Goal: Information Seeking & Learning: Find specific fact

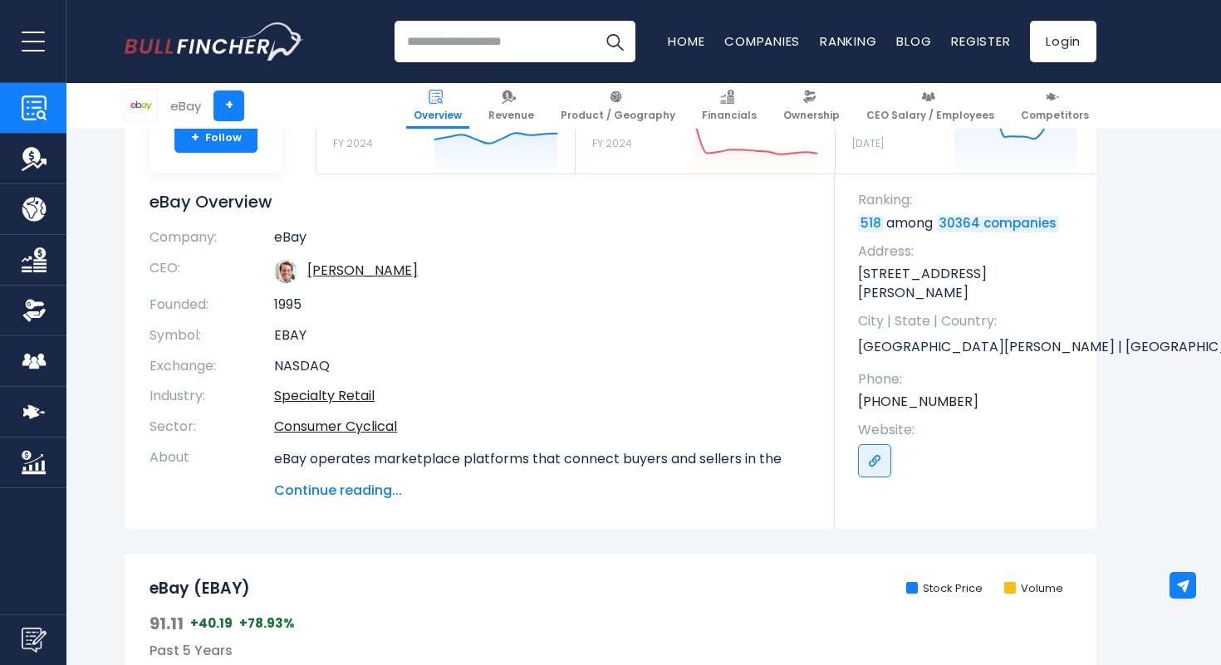
scroll to position [719, 0]
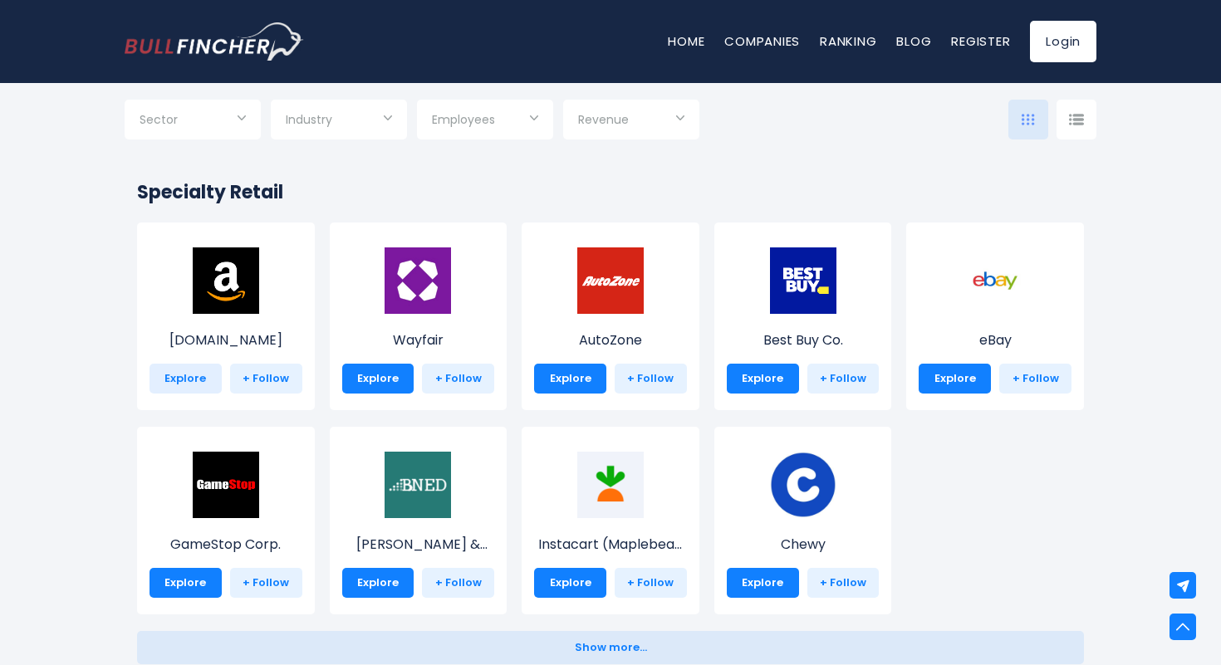
click at [182, 377] on link "Explore" at bounding box center [186, 379] width 72 height 30
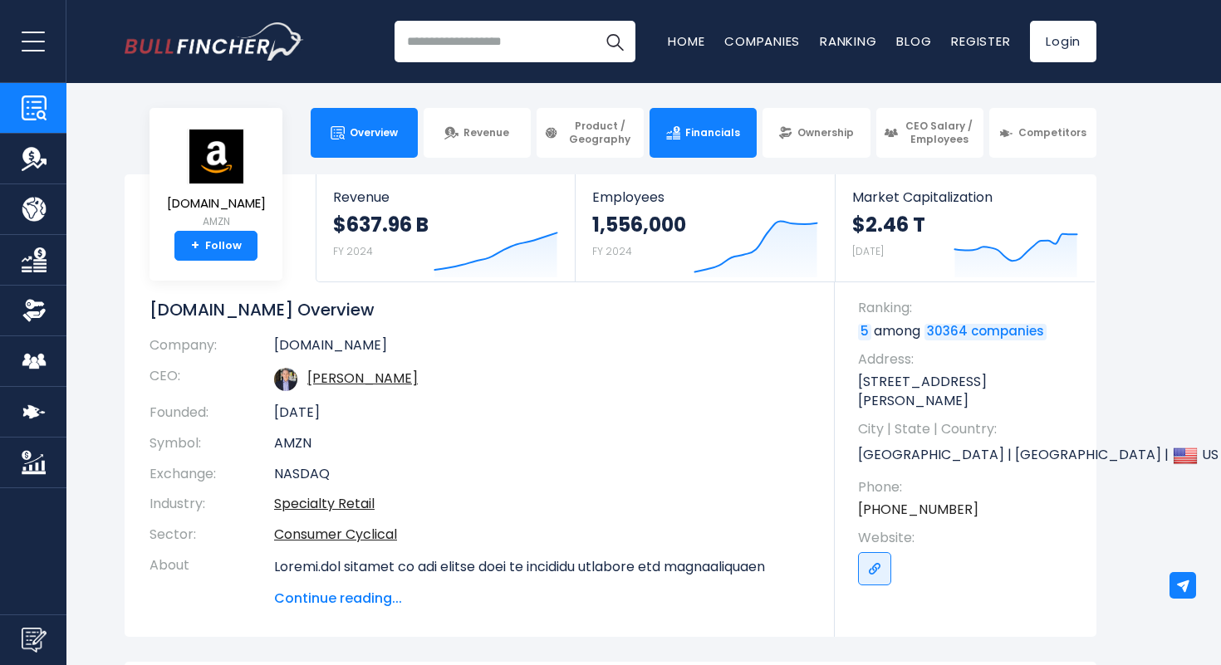
click at [682, 125] on link "Financials" at bounding box center [703, 133] width 107 height 50
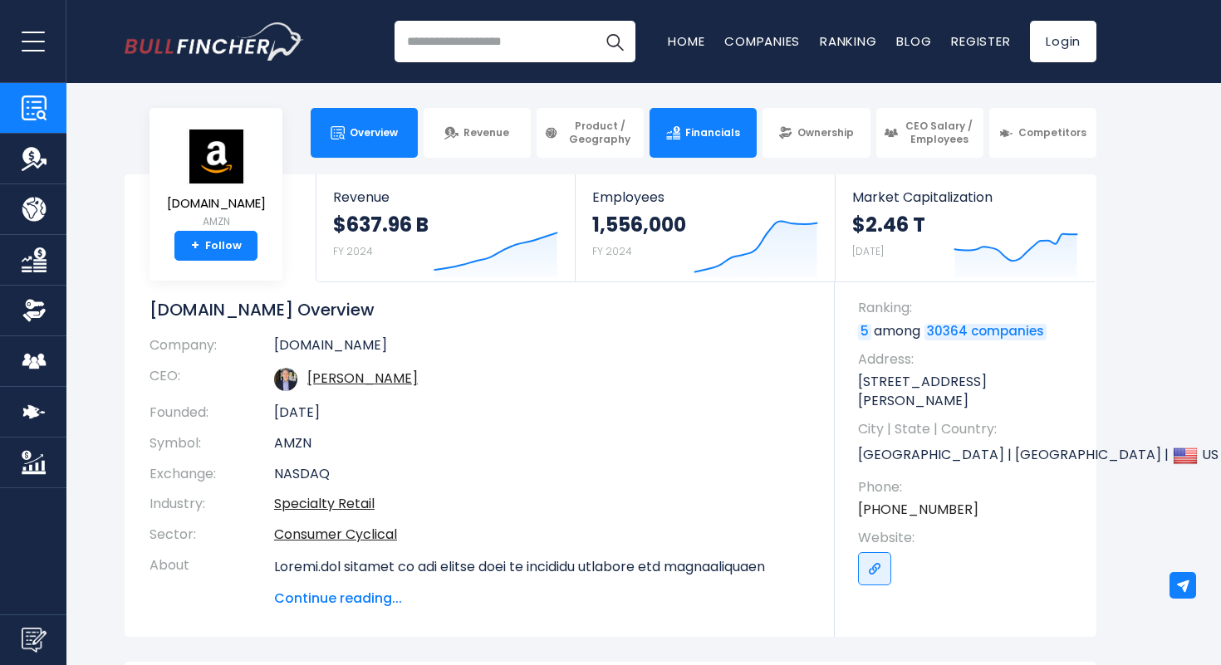
click at [682, 125] on link "Financials" at bounding box center [703, 133] width 107 height 50
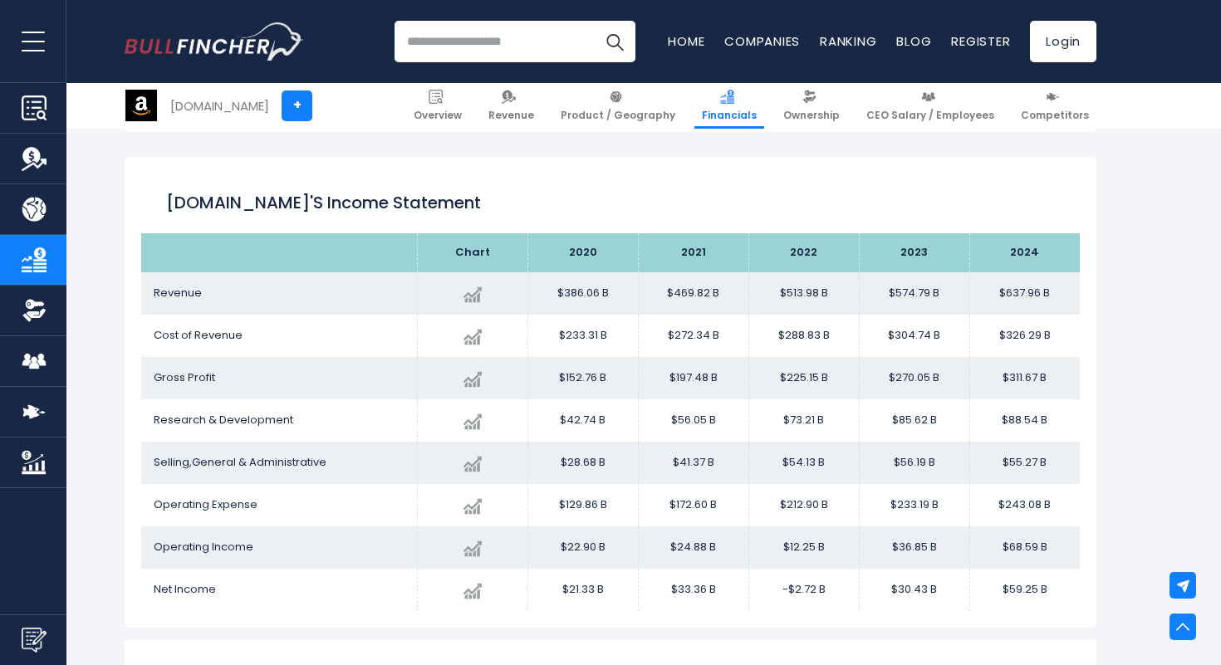
scroll to position [906, 0]
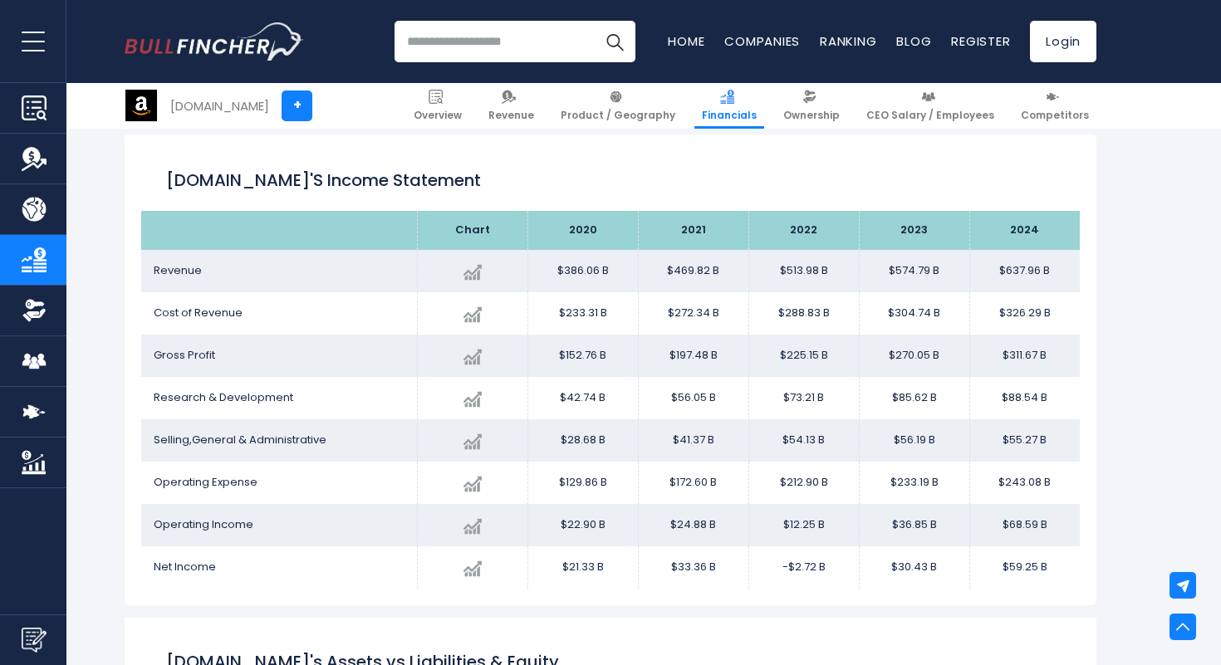
drag, startPoint x: 199, startPoint y: 225, endPoint x: 1089, endPoint y: 583, distance: 958.9
click at [1089, 583] on div "Amazon.com's Income Statement Chart 2024" at bounding box center [611, 370] width 972 height 471
copy table
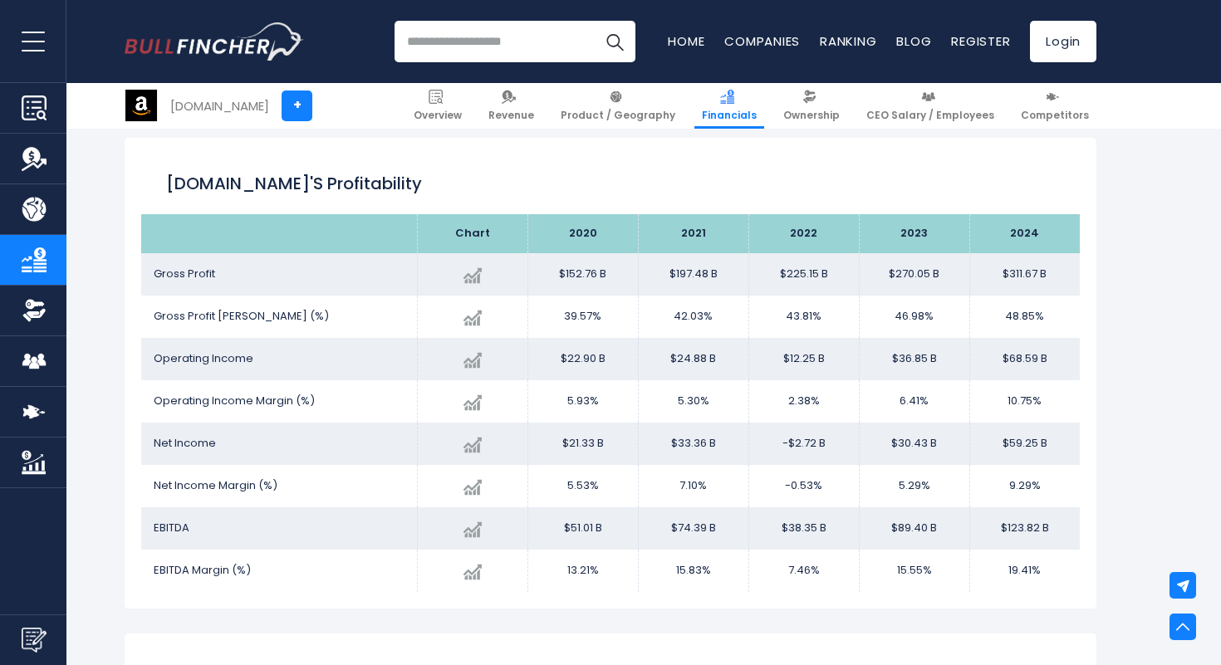
scroll to position [2730, 0]
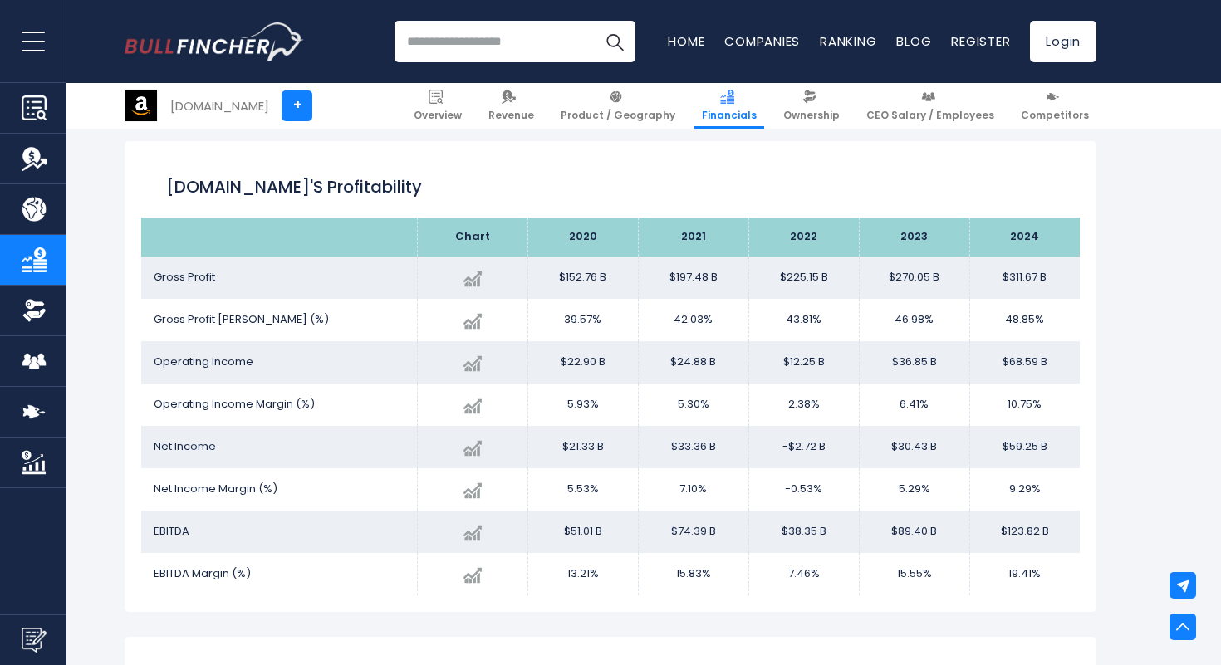
drag, startPoint x: 168, startPoint y: 182, endPoint x: 1044, endPoint y: 569, distance: 957.9
click at [1044, 569] on div "Amazon.com's Profitability Chart 2020 Gross Profit 2024" at bounding box center [611, 376] width 972 height 471
copy div "Amazon.com's Profitability Chart 2020 2021 2022 2023 2024 Gross Profit Created …"
click at [366, 20] on div "Recent searches Trending searches Apple Overview Tesla Financials Home" at bounding box center [611, 41] width 972 height 83
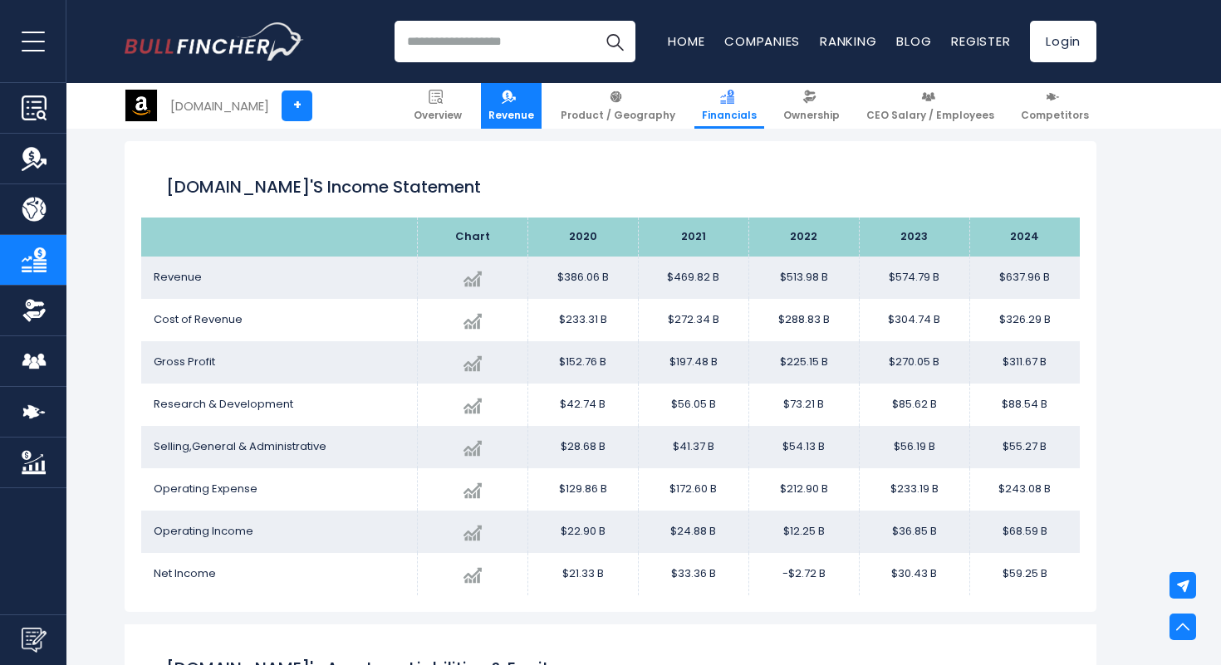
click at [536, 106] on link "Revenue" at bounding box center [511, 106] width 61 height 46
click at [535, 106] on link "Revenue" at bounding box center [511, 106] width 61 height 46
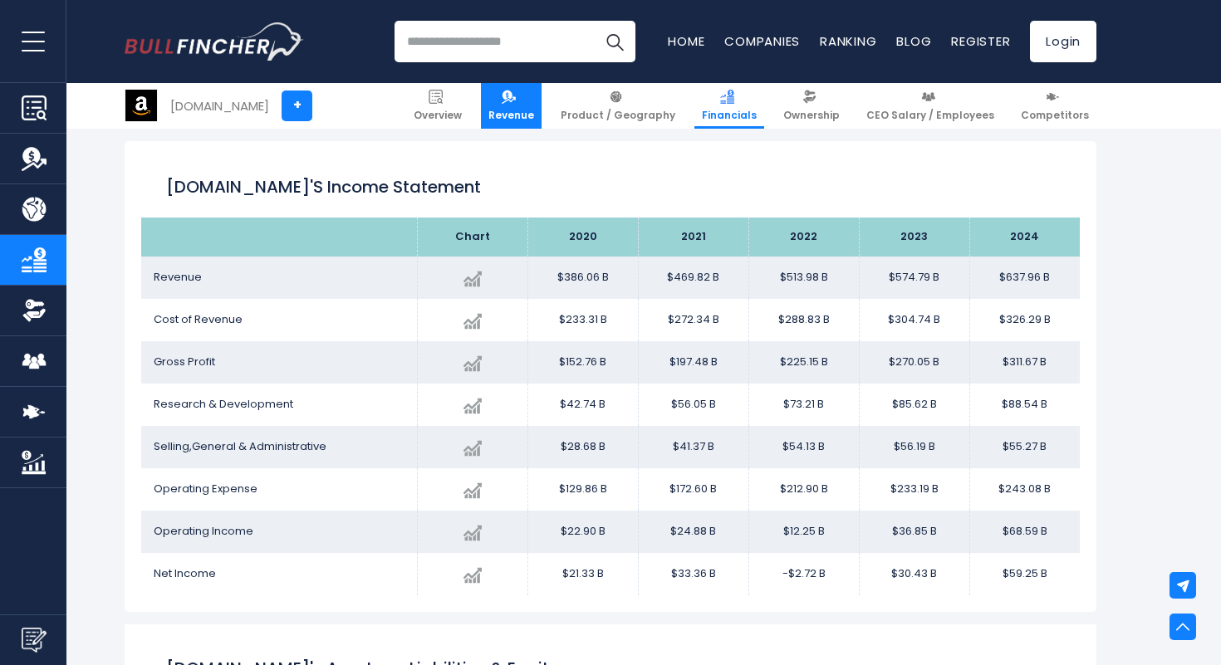
click at [535, 106] on link "Revenue" at bounding box center [511, 106] width 61 height 46
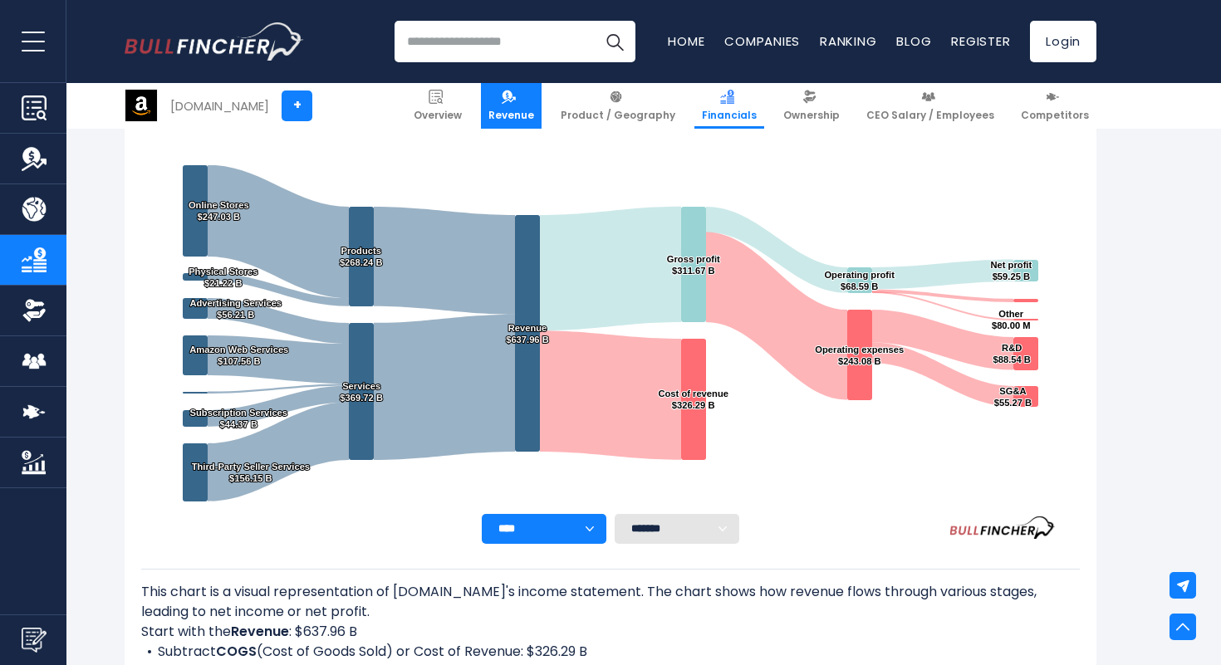
click at [540, 105] on link "Revenue" at bounding box center [511, 106] width 61 height 46
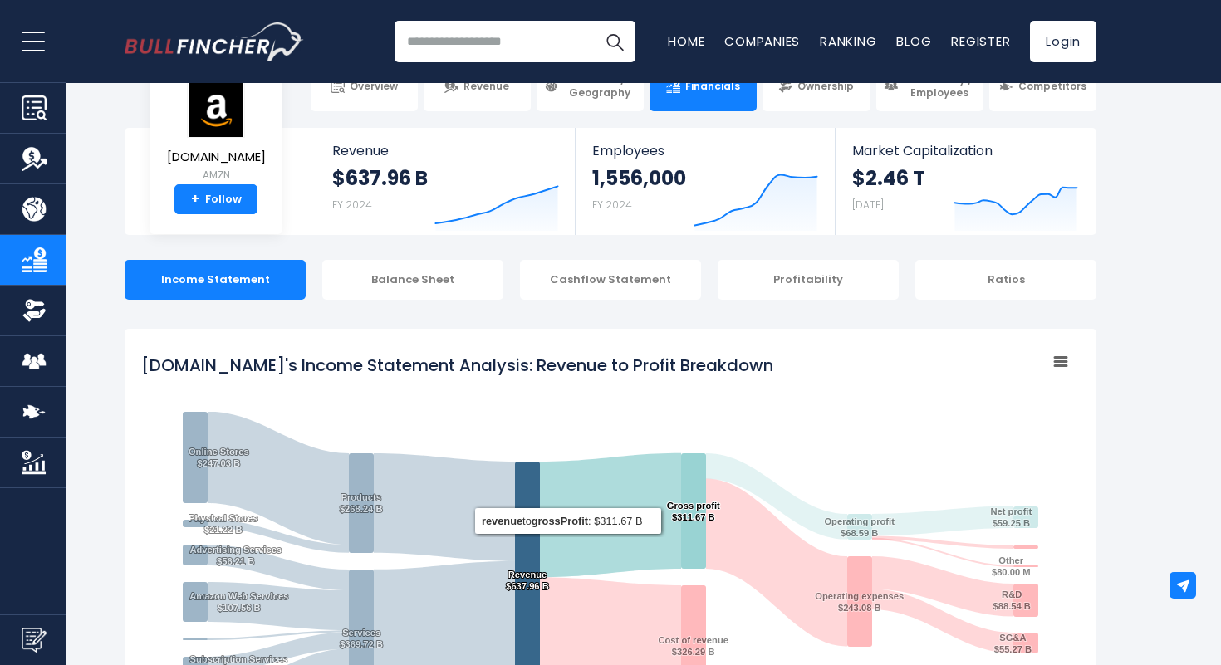
scroll to position [0, 0]
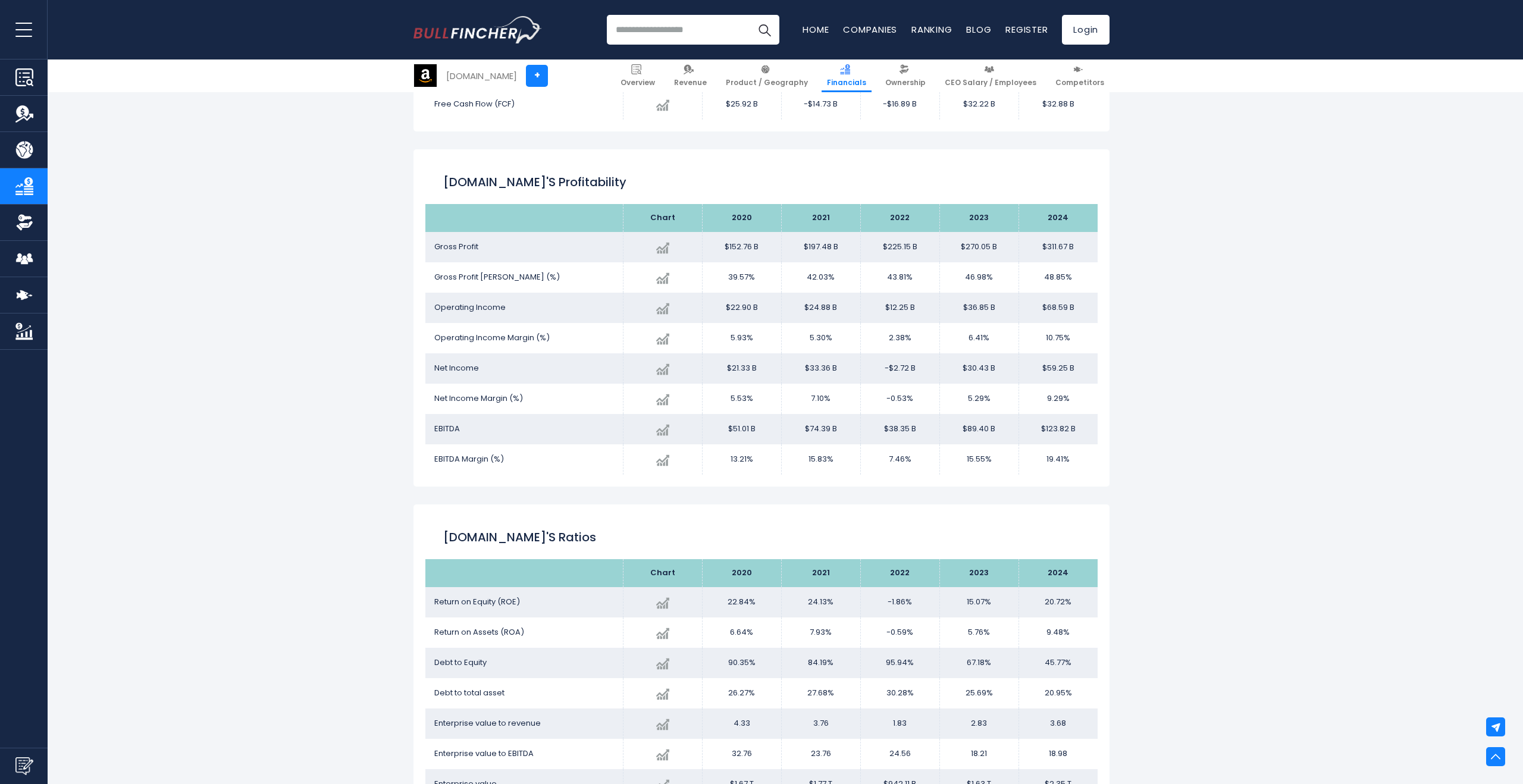
scroll to position [1907, 0]
click at [736, 241] on td "$152.76 B" at bounding box center [741, 246] width 79 height 30
drag, startPoint x: 719, startPoint y: 247, endPoint x: 1088, endPoint y: 243, distance: 369.0
click at [1088, 243] on tr "Gross Profit Created with Highcharts 12.1.2 $311.67 B + 15.41% 2024 $152.76B ​ …" at bounding box center [762, 246] width 673 height 30
copy tr "$152.76 B $197.48 B $225.15 B $270.05 B $311.67 B"
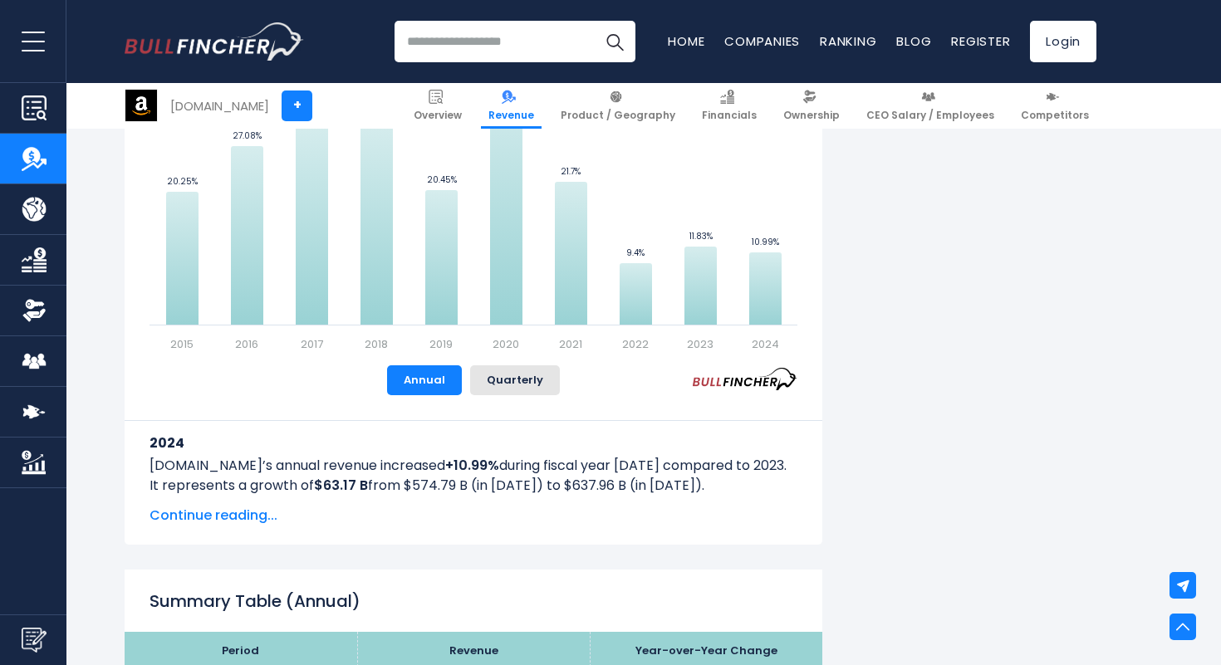
scroll to position [1238, 0]
